Goal: Transaction & Acquisition: Download file/media

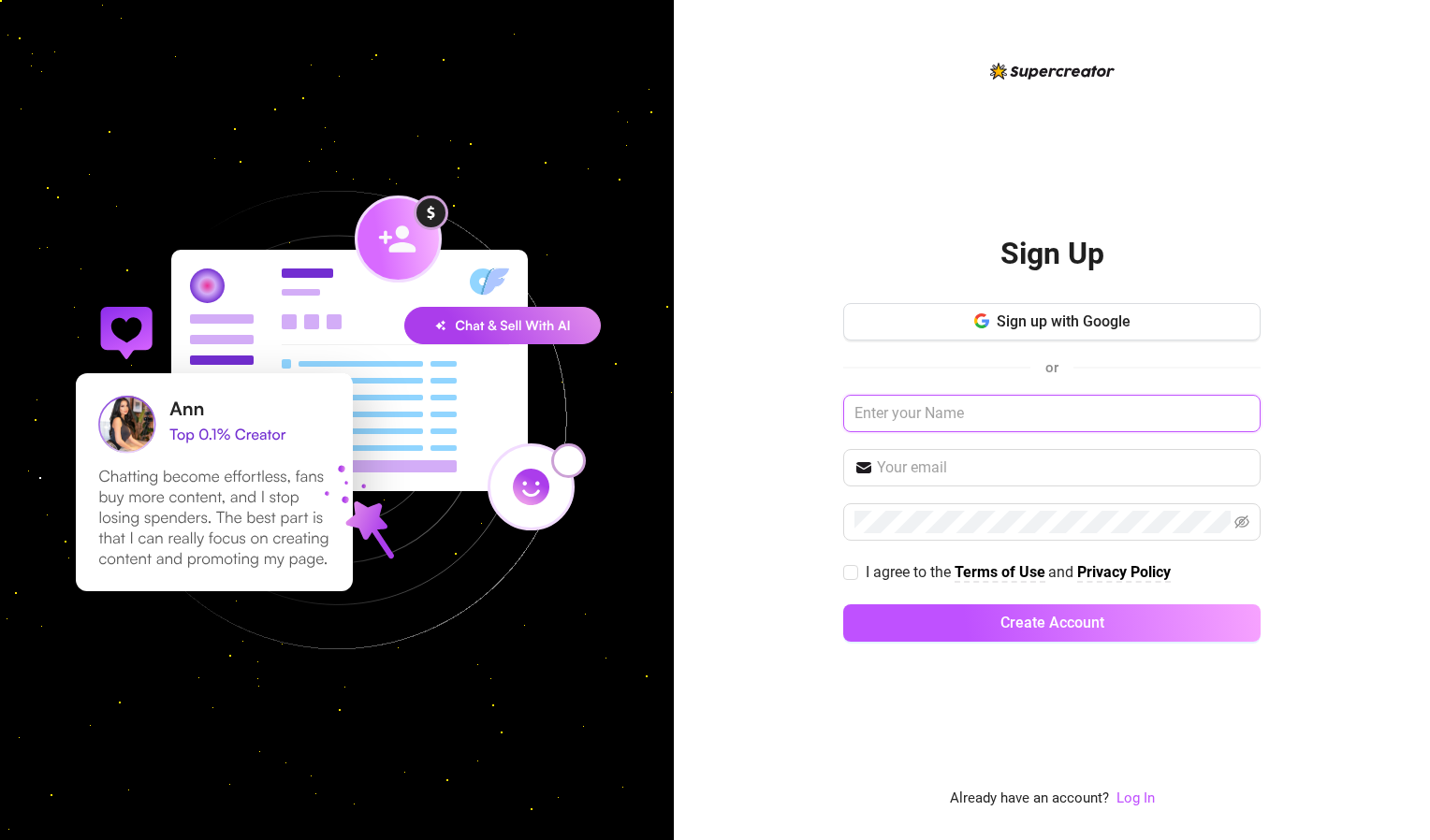
click at [954, 413] on input "text" at bounding box center [1051, 413] width 417 height 37
click at [1030, 469] on input "text" at bounding box center [1063, 467] width 372 height 22
click at [1071, 411] on input "[EMAIL_ADDRESS][DOMAIN_NAME]" at bounding box center [1051, 413] width 417 height 37
type input "a"
type input "skylar"
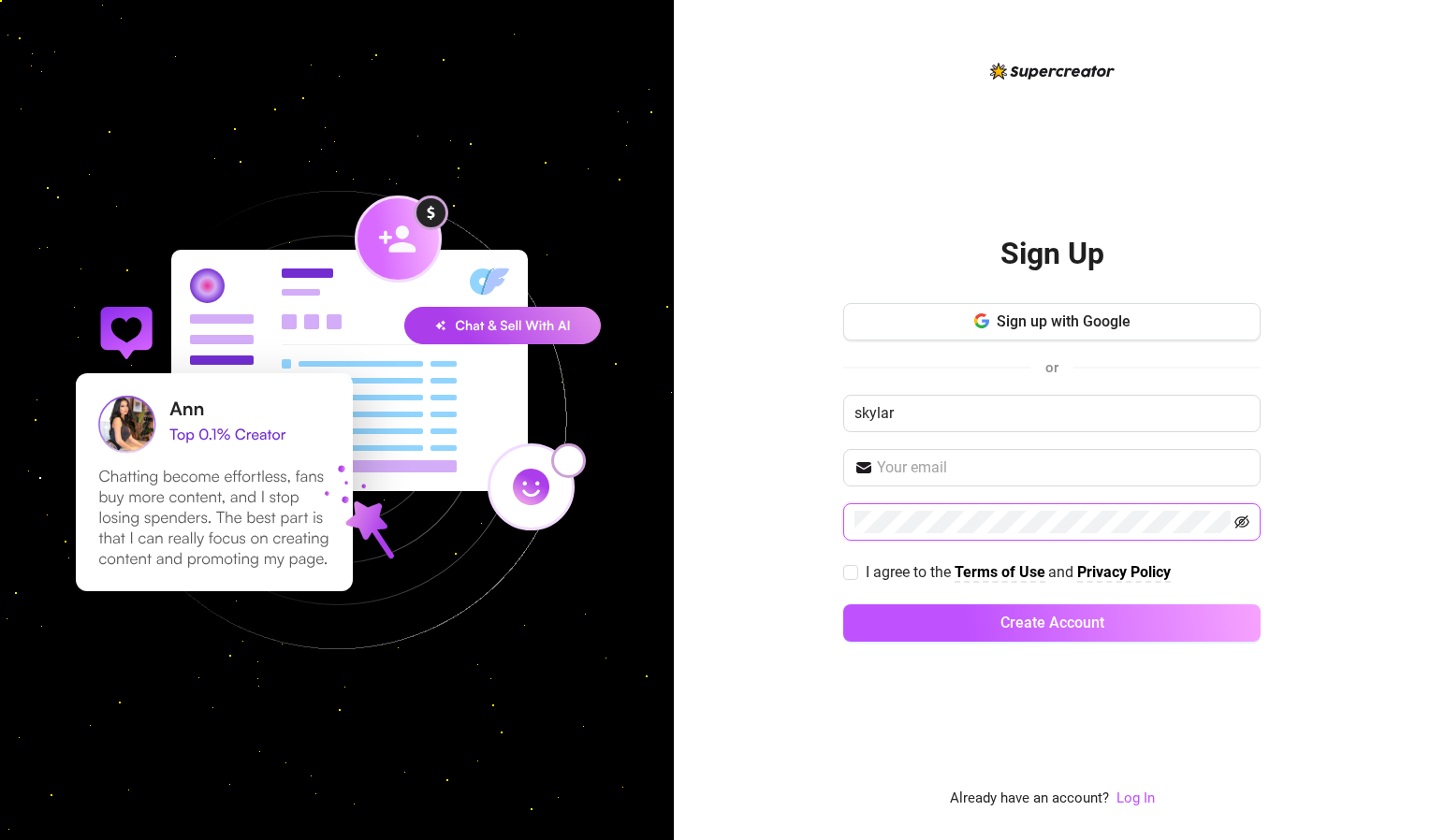
click at [1244, 515] on icon "eye-invisible" at bounding box center [1241, 522] width 15 height 15
click at [1382, 454] on div "Sign Up Sign up with Google or skylar I agree to the Terms of Use and Privacy P…" at bounding box center [1052, 420] width 756 height 840
click at [846, 571] on input "I agree to the Terms of Use and Privacy Policy" at bounding box center [849, 571] width 13 height 13
checkbox input "true"
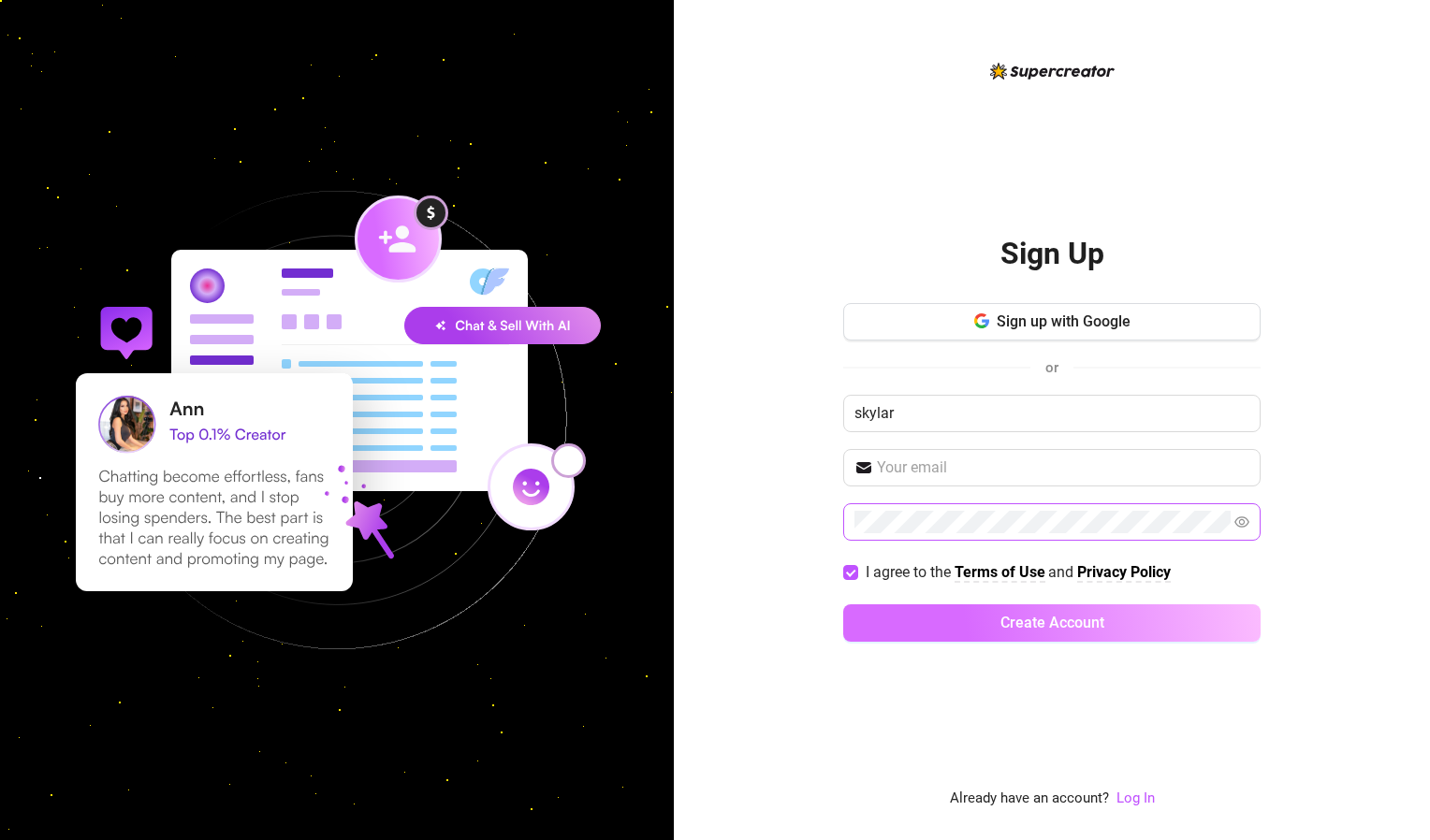
click at [946, 630] on button "Create Account" at bounding box center [1051, 623] width 417 height 37
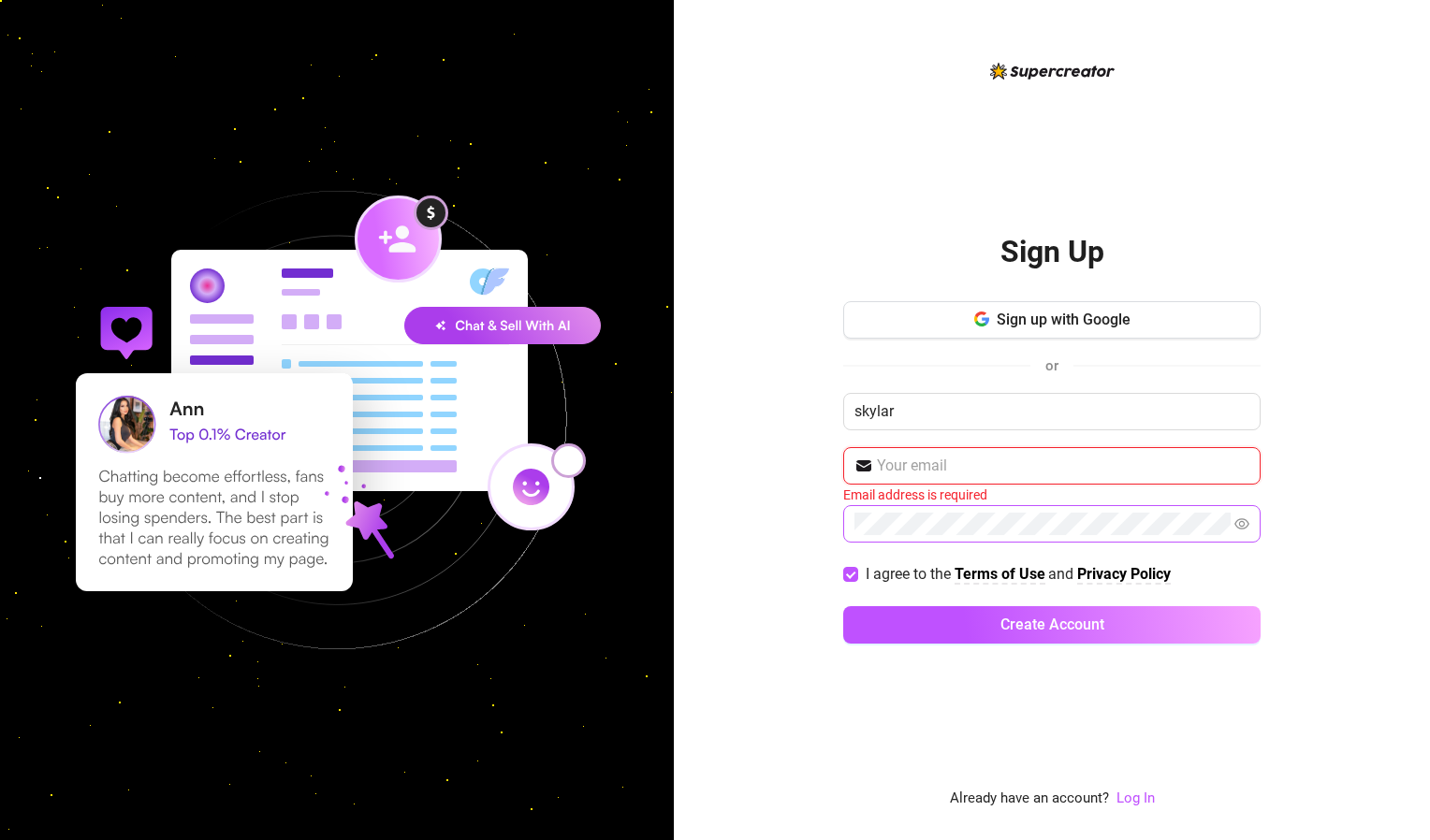
click at [1013, 472] on input "text" at bounding box center [1063, 466] width 372 height 22
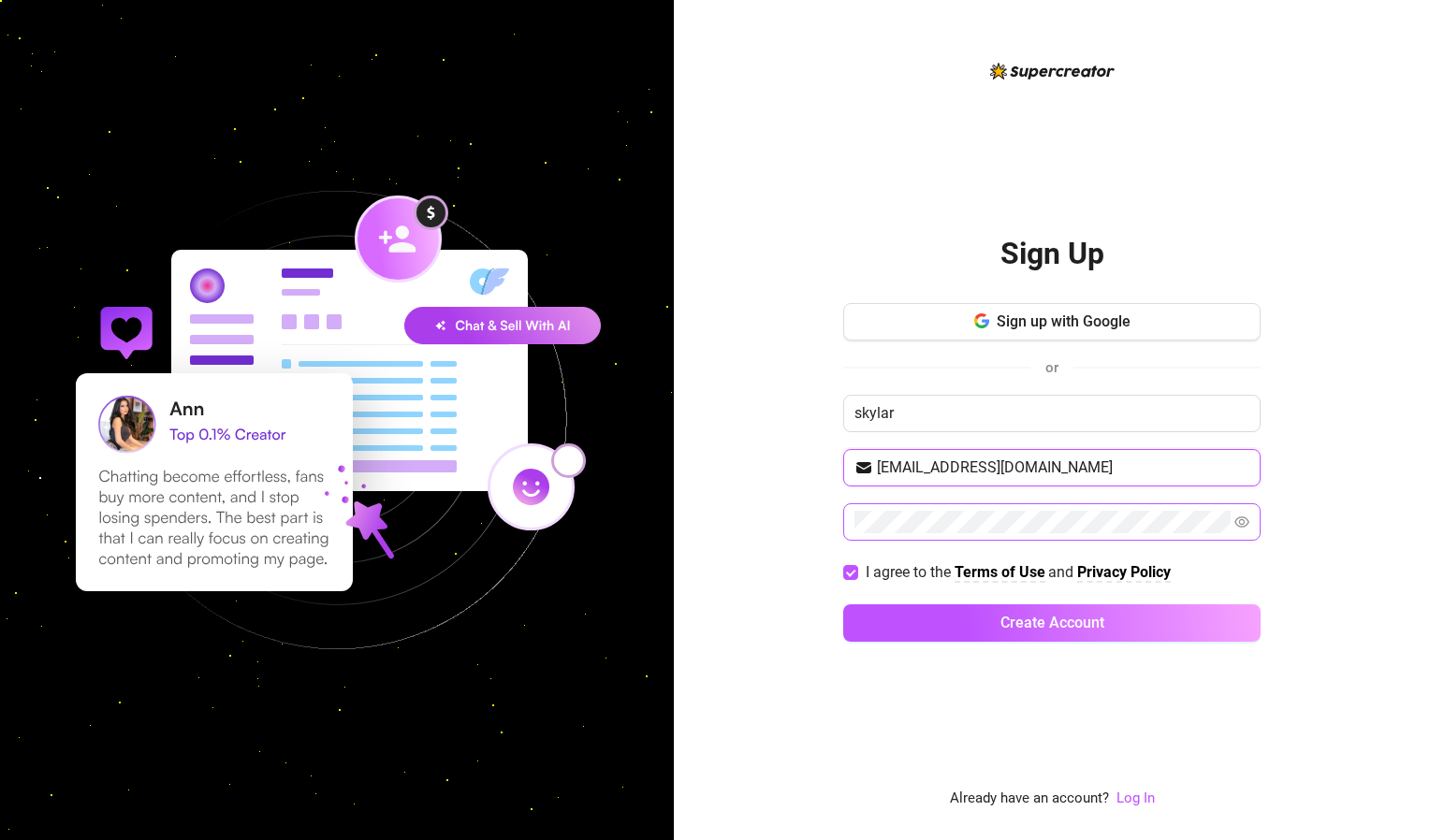
type input "[EMAIL_ADDRESS][DOMAIN_NAME]"
click at [1306, 477] on div "Sign Up Sign up with Google or skylar [EMAIL_ADDRESS][DOMAIN_NAME] I agree to t…" at bounding box center [1052, 420] width 756 height 840
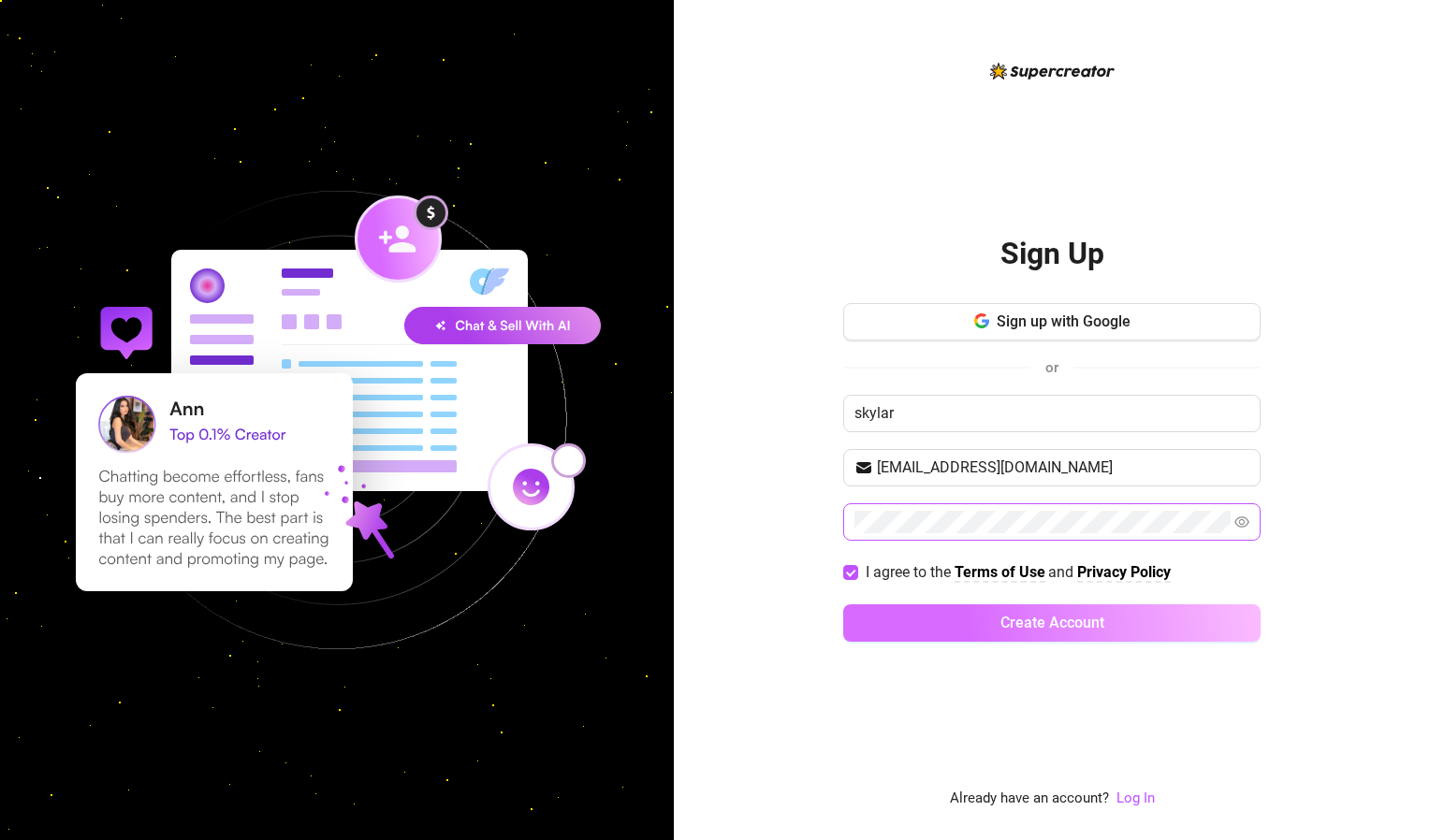
click at [1175, 622] on button "Create Account" at bounding box center [1051, 623] width 417 height 37
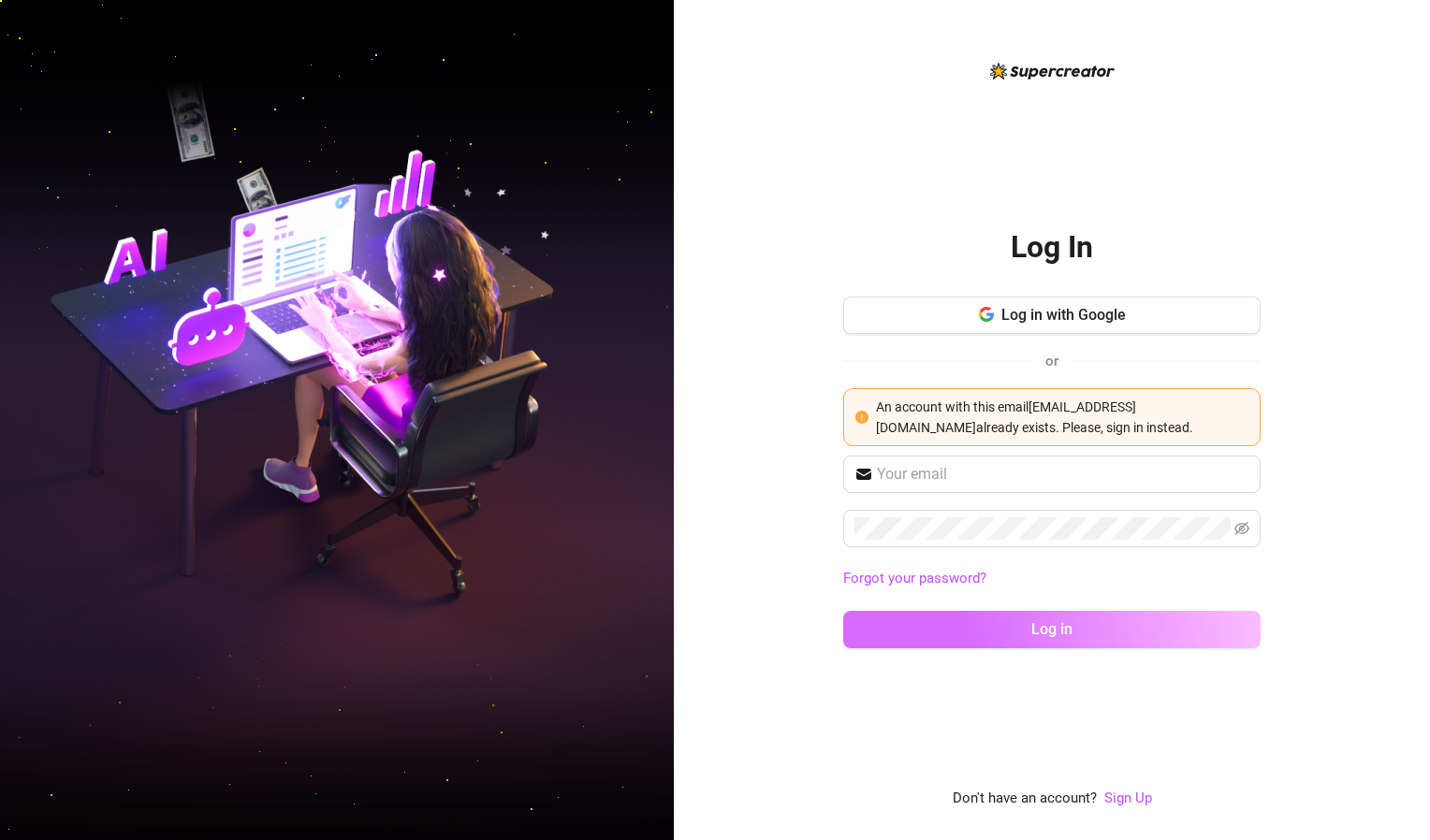
click at [1025, 623] on button "Log in" at bounding box center [1051, 630] width 417 height 37
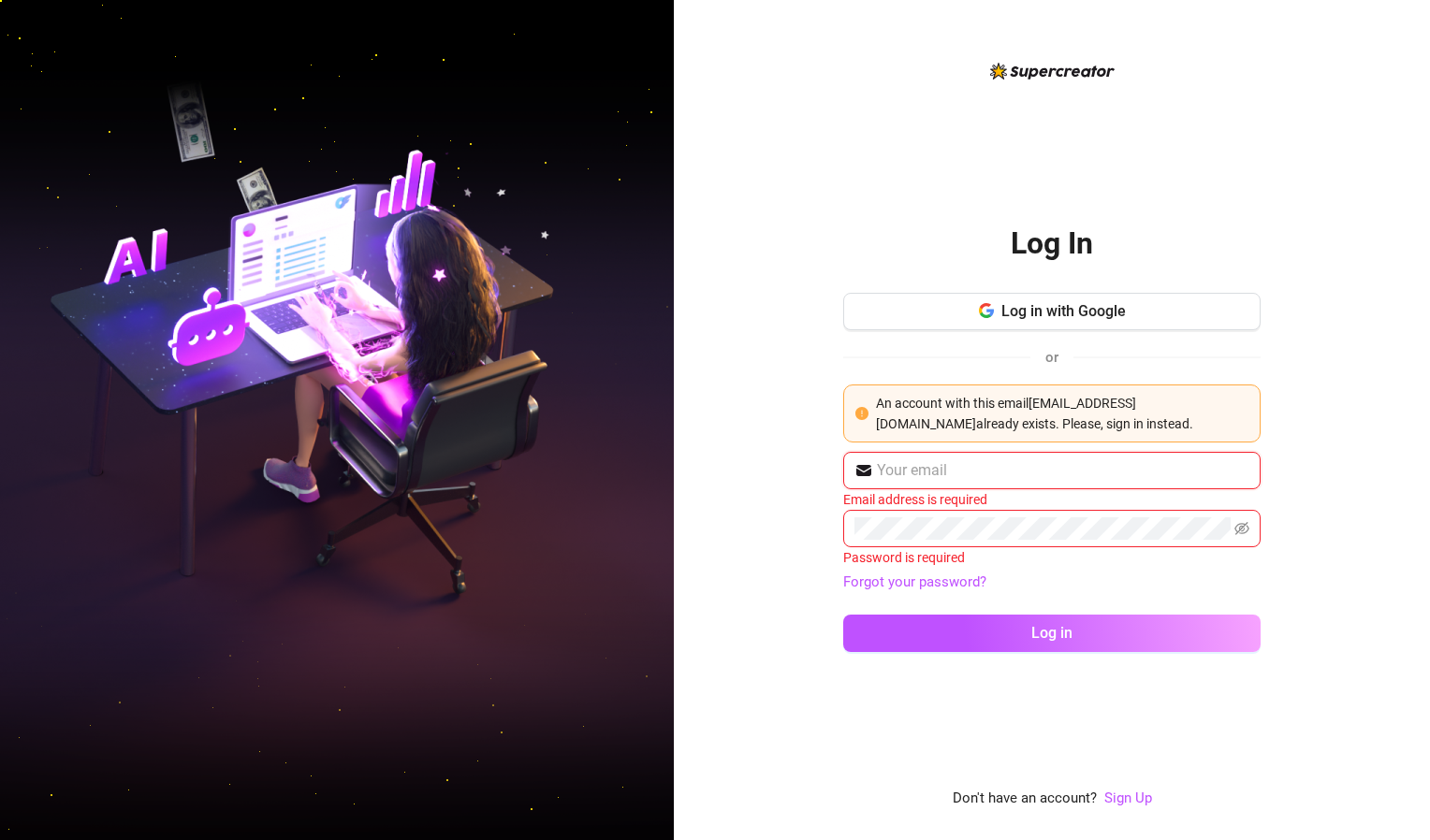
click at [1073, 470] on input "text" at bounding box center [1063, 470] width 372 height 22
type input "[EMAIL_ADDRESS][DOMAIN_NAME]"
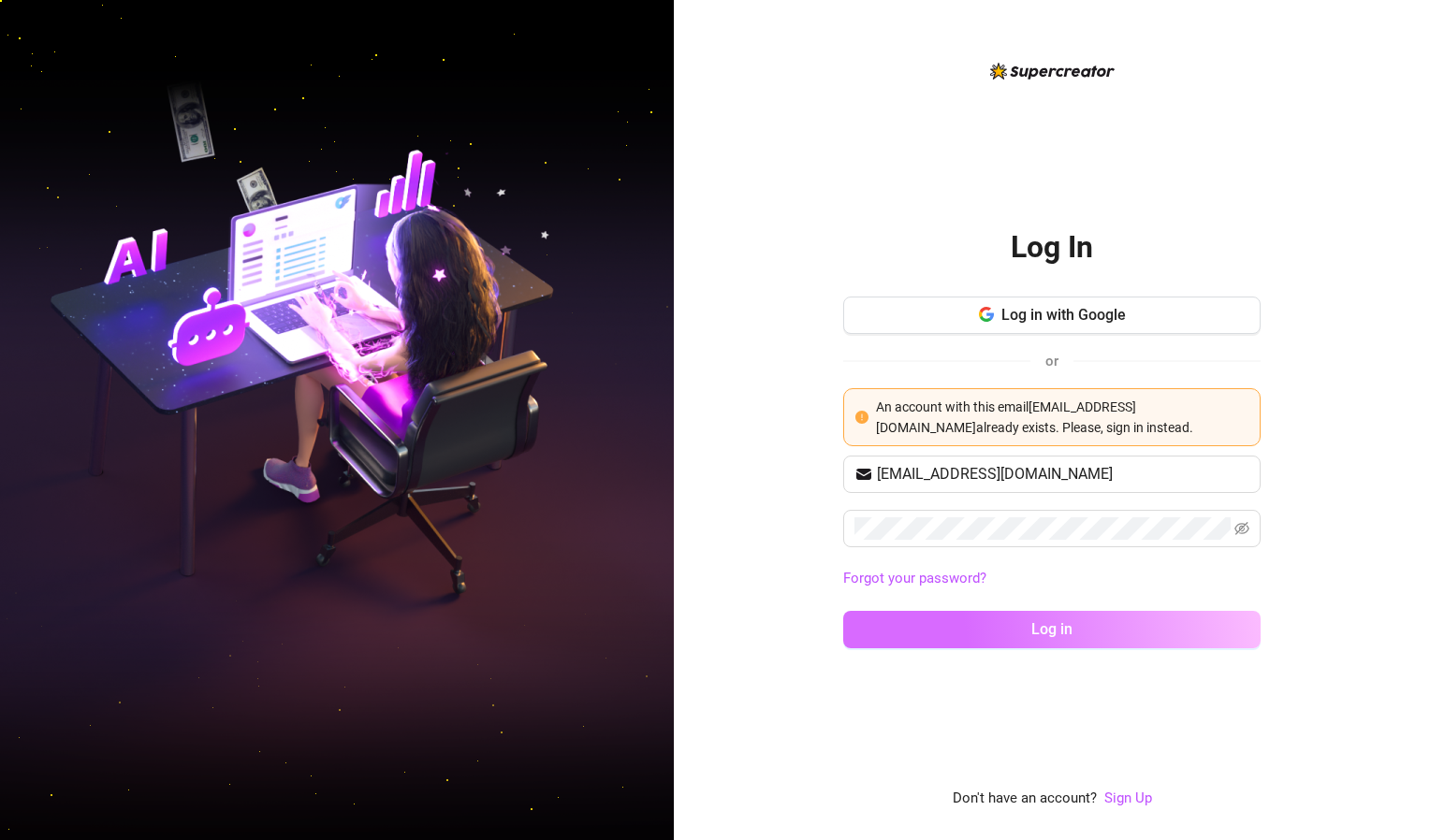
click at [879, 620] on button "Log in" at bounding box center [1051, 630] width 417 height 37
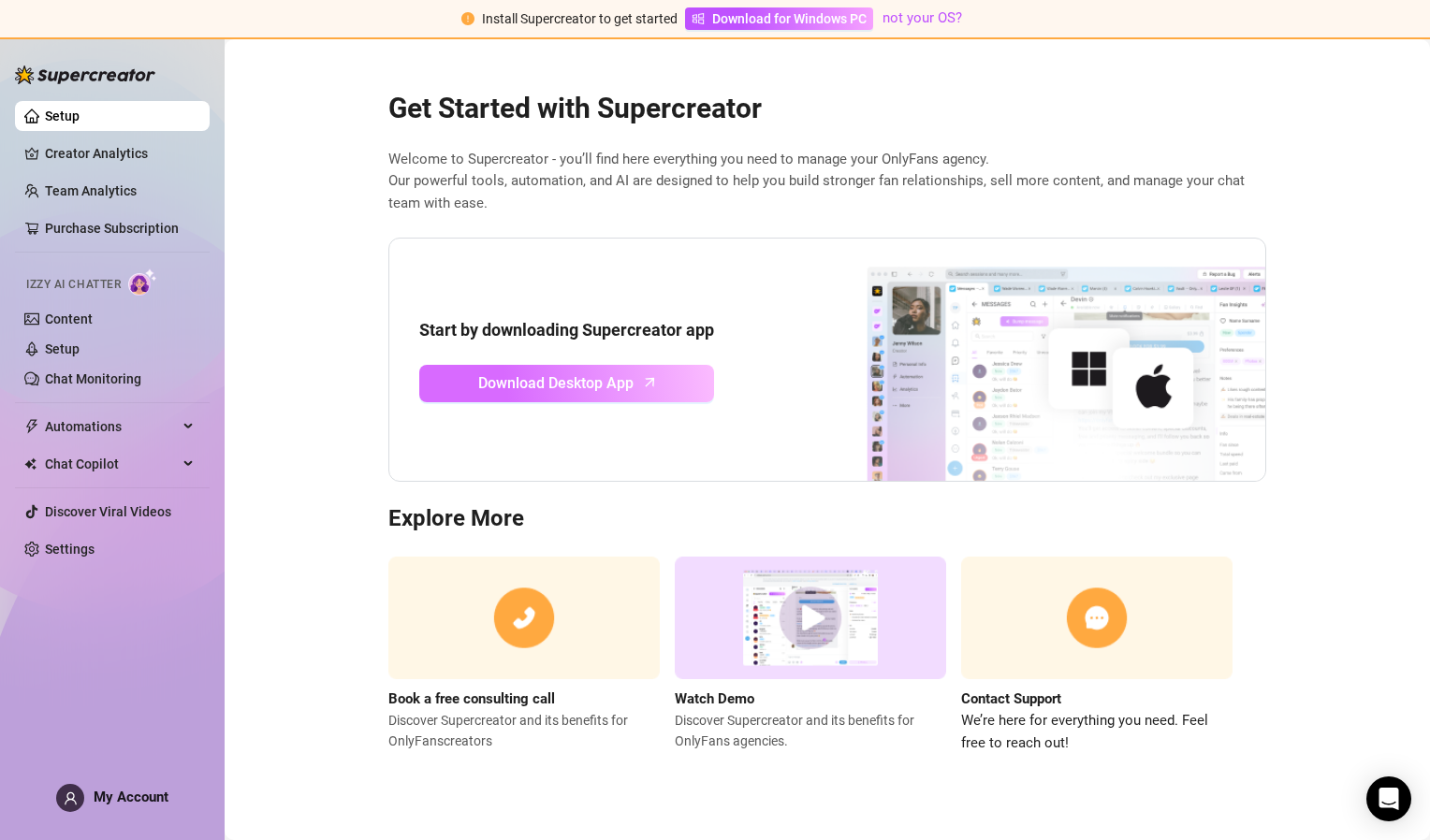
click at [643, 390] on link "Download Desktop App" at bounding box center [567, 384] width 295 height 37
